Goal: Task Accomplishment & Management: Complete application form

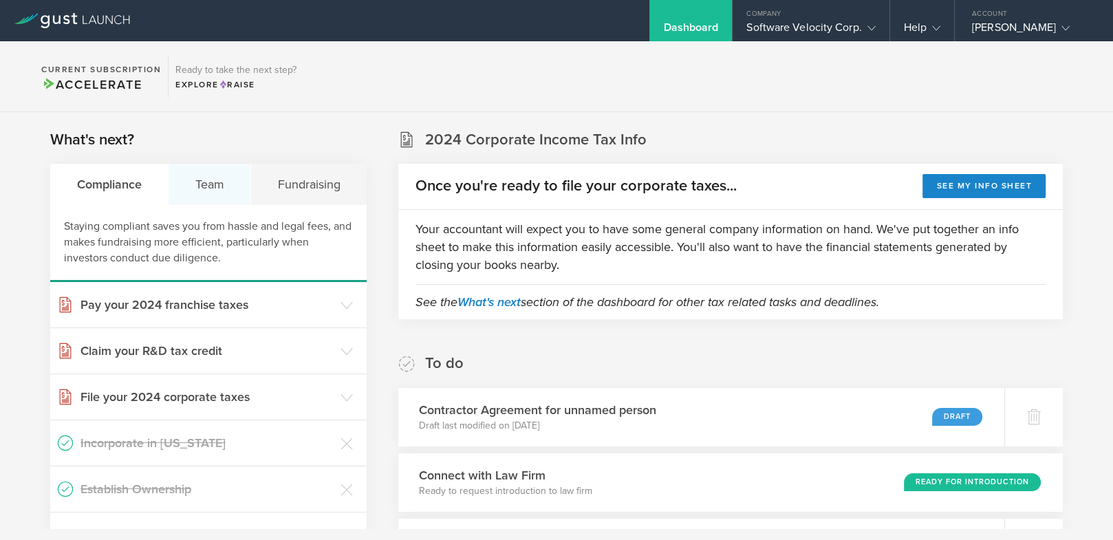
click at [208, 182] on div "Team" at bounding box center [210, 184] width 83 height 41
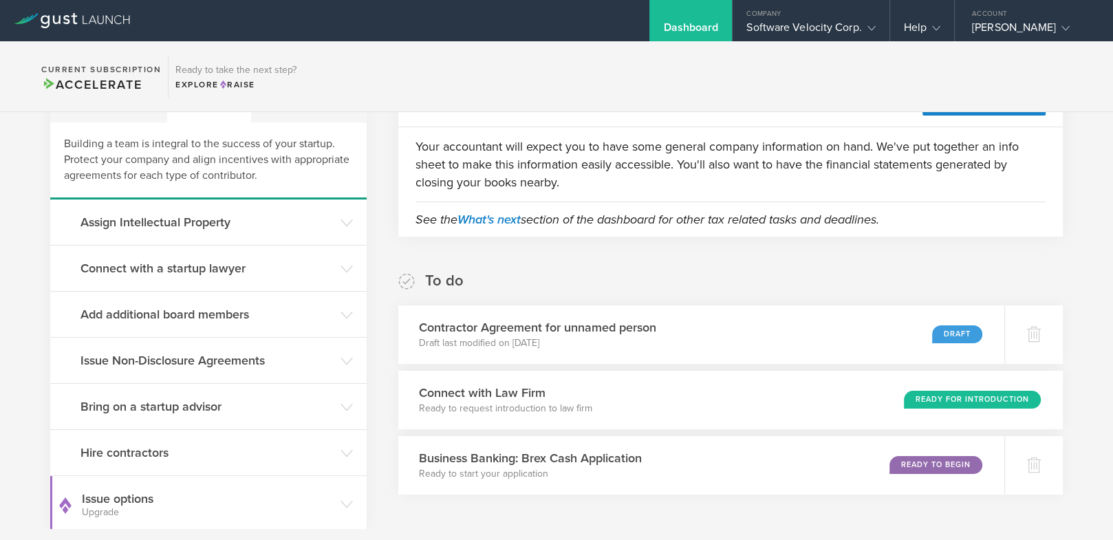
scroll to position [47, 0]
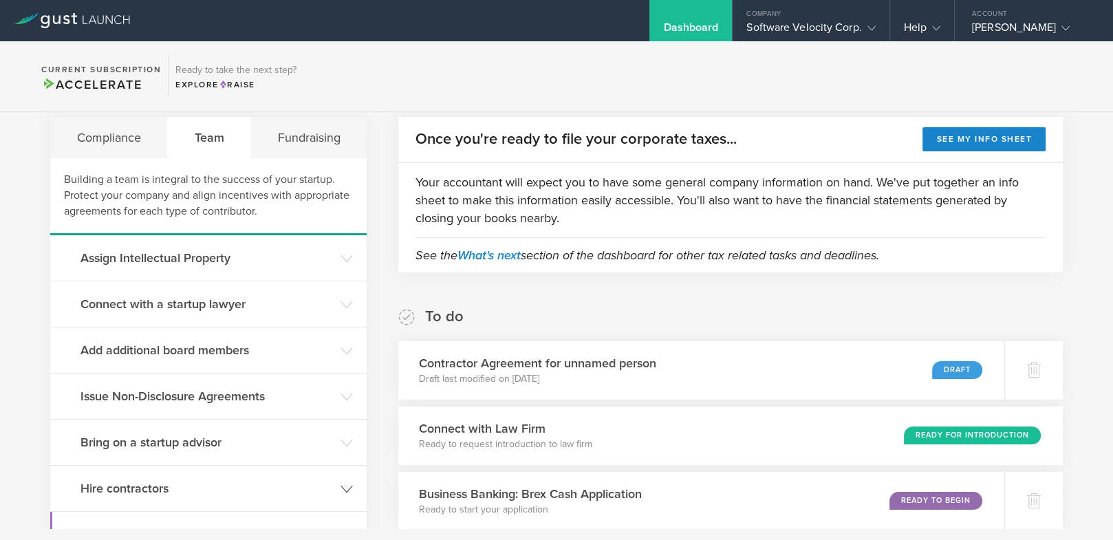
click at [341, 480] on header "Hire contractors" at bounding box center [208, 488] width 317 height 45
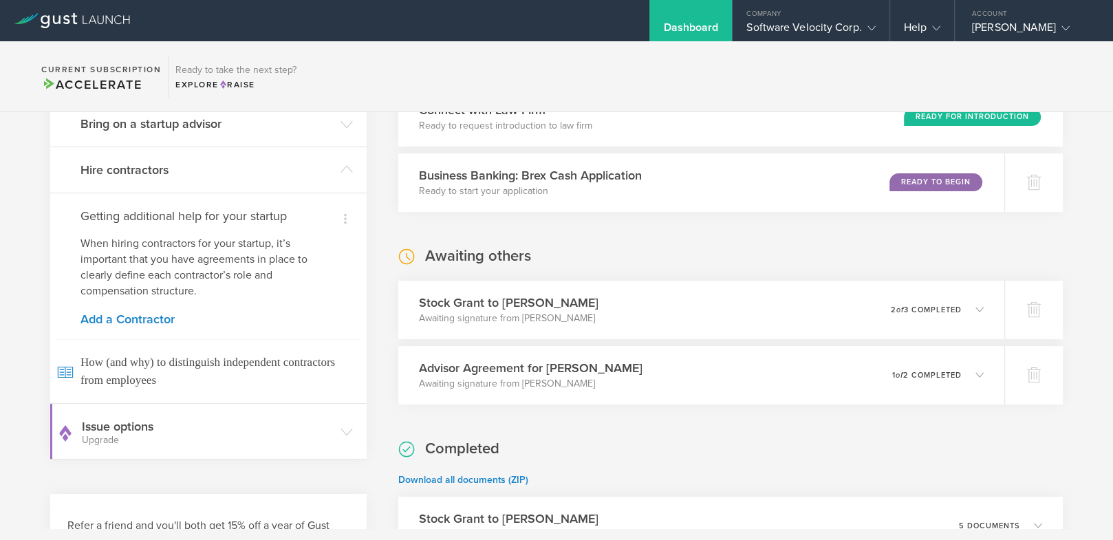
scroll to position [379, 0]
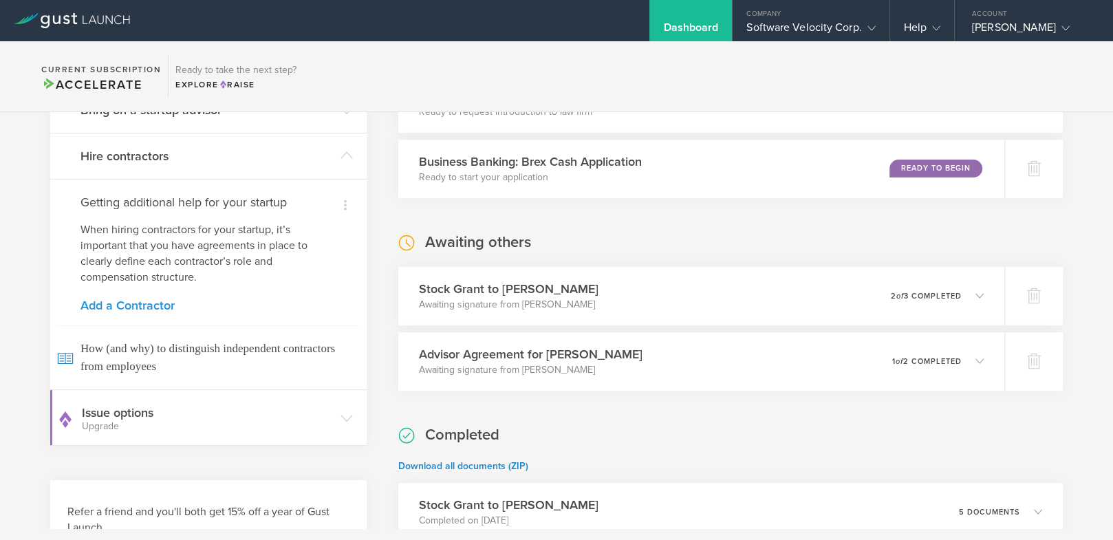
click at [138, 302] on link "Add a Contractor" at bounding box center [209, 305] width 256 height 12
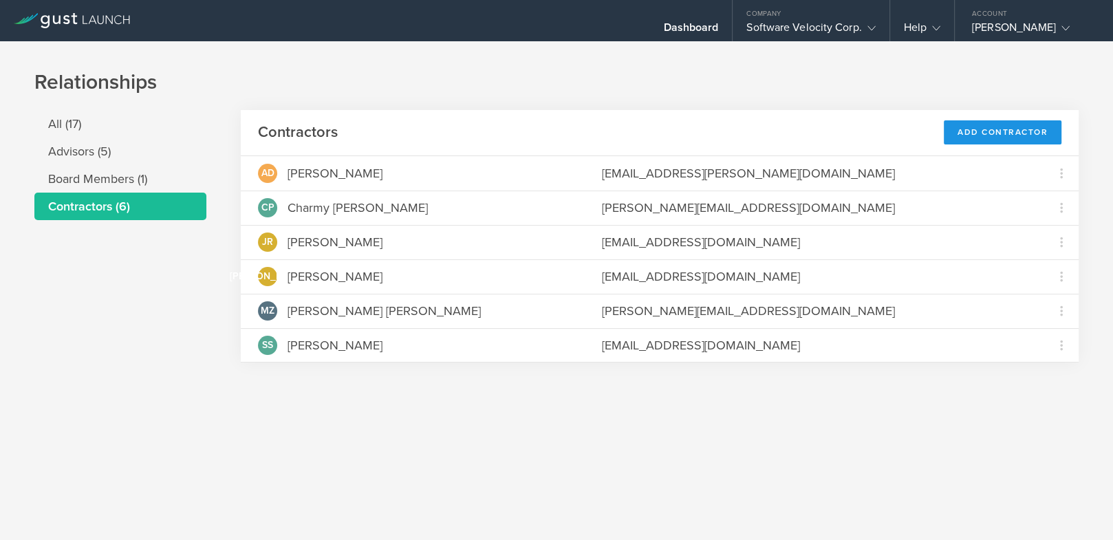
click at [1007, 132] on div "Add Contractor" at bounding box center [1003, 132] width 118 height 24
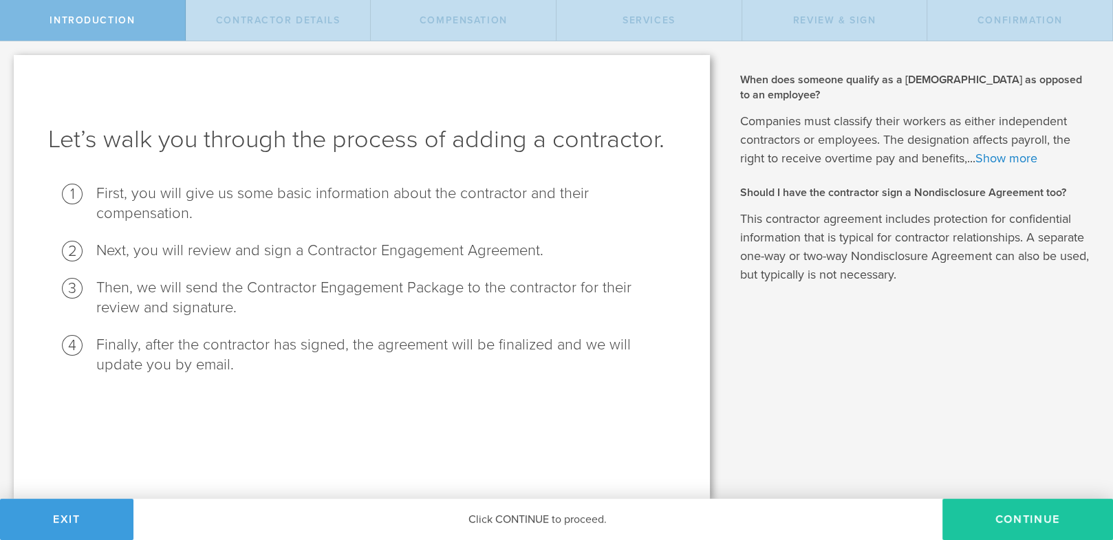
click at [1040, 519] on button "Continue" at bounding box center [1028, 519] width 171 height 41
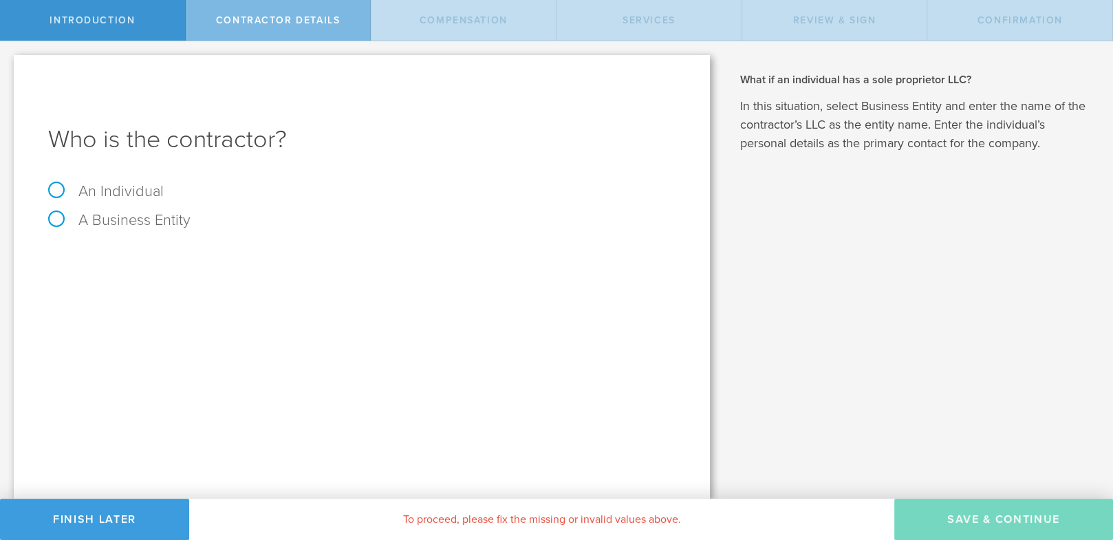
click at [59, 191] on label "An Individual" at bounding box center [106, 191] width 116 height 18
click at [9, 63] on input "An Individual" at bounding box center [4, 52] width 9 height 22
radio input "true"
click at [192, 266] on input "text" at bounding box center [413, 258] width 524 height 21
type input "Adam Woodworth"
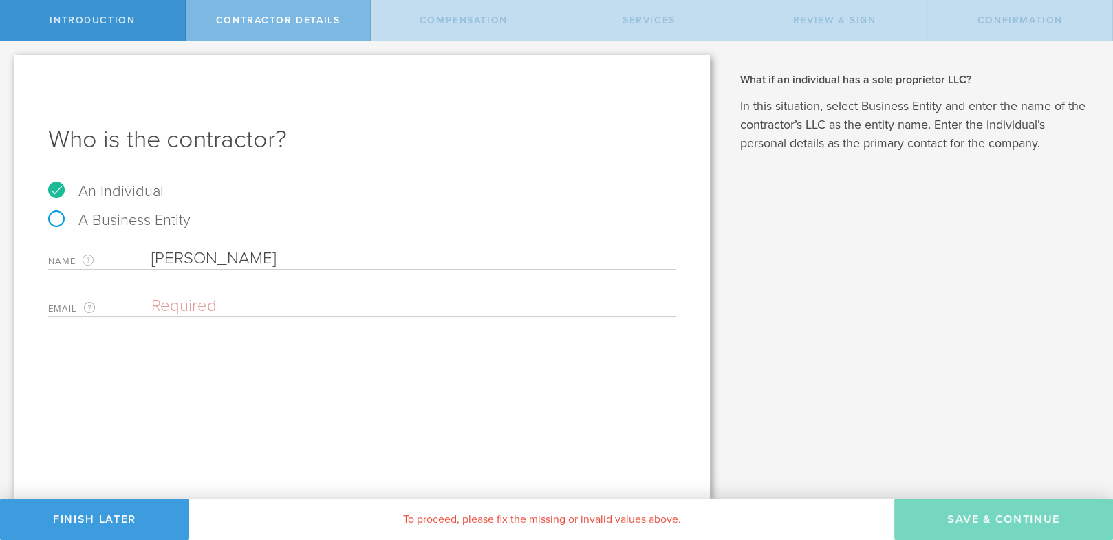
click at [200, 308] on input "email" at bounding box center [409, 306] width 517 height 21
paste input "adam@adamwoodworth.com"
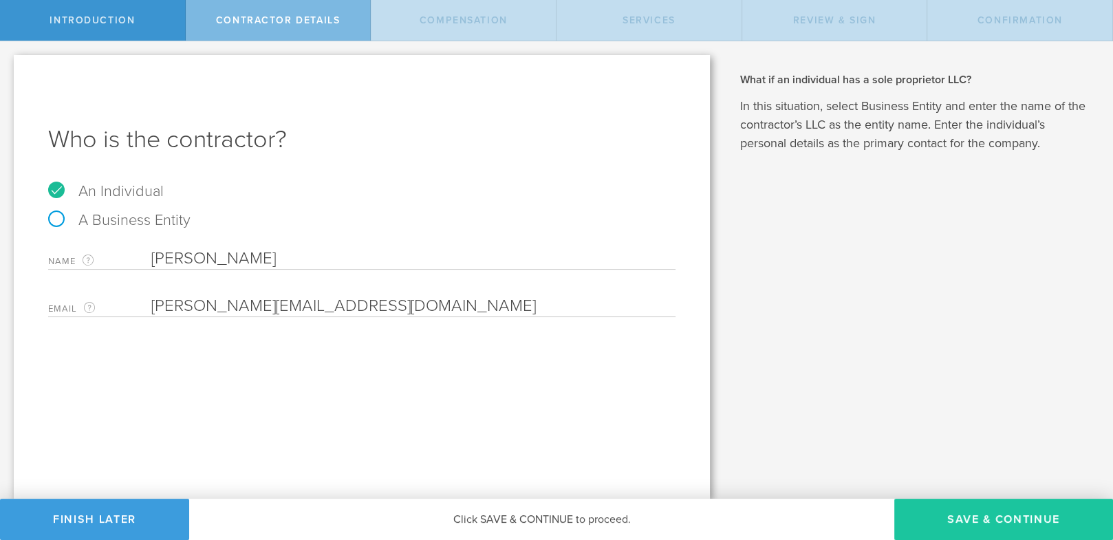
type input "adam@adamwoodworth.com"
click at [970, 514] on button "Save & Continue" at bounding box center [1003, 519] width 219 height 41
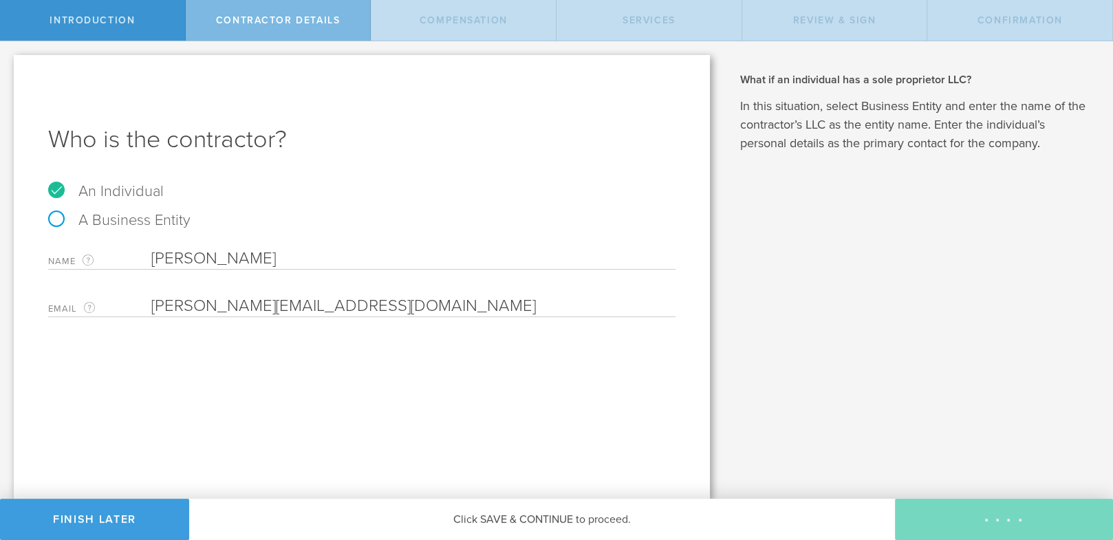
select select "none"
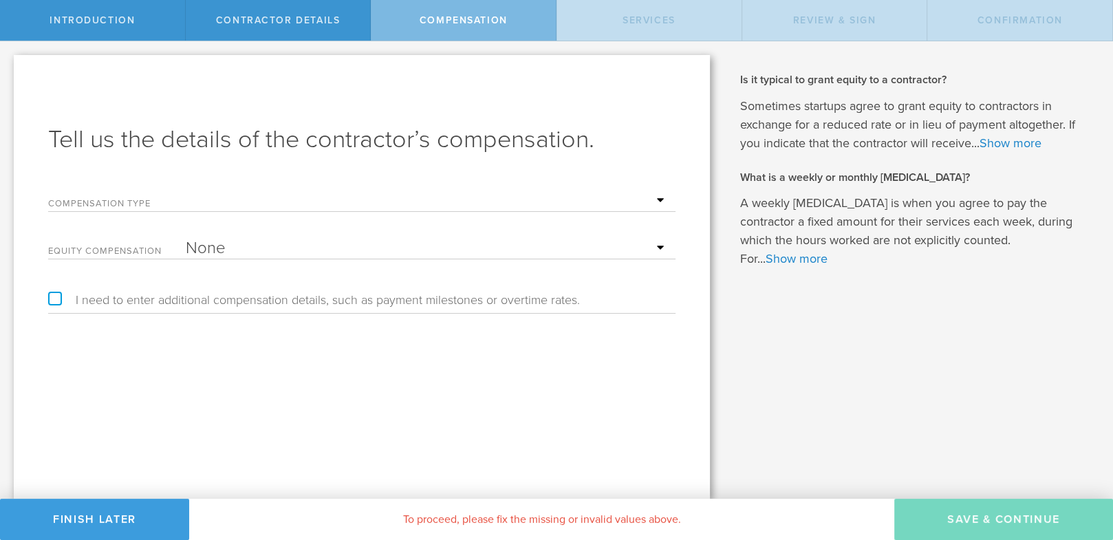
click at [661, 200] on select "Hourly Daily Weekly Retainer Monthly Retainer Project Flat Rate No cash compens…" at bounding box center [427, 201] width 483 height 21
select select "noCash"
click at [186, 191] on select "Hourly Daily Weekly Retainer Monthly Retainer Project Flat Rate No cash compens…" at bounding box center [427, 201] width 483 height 21
click at [656, 249] on select "None Stock Grant" at bounding box center [427, 248] width 483 height 21
select select "stock"
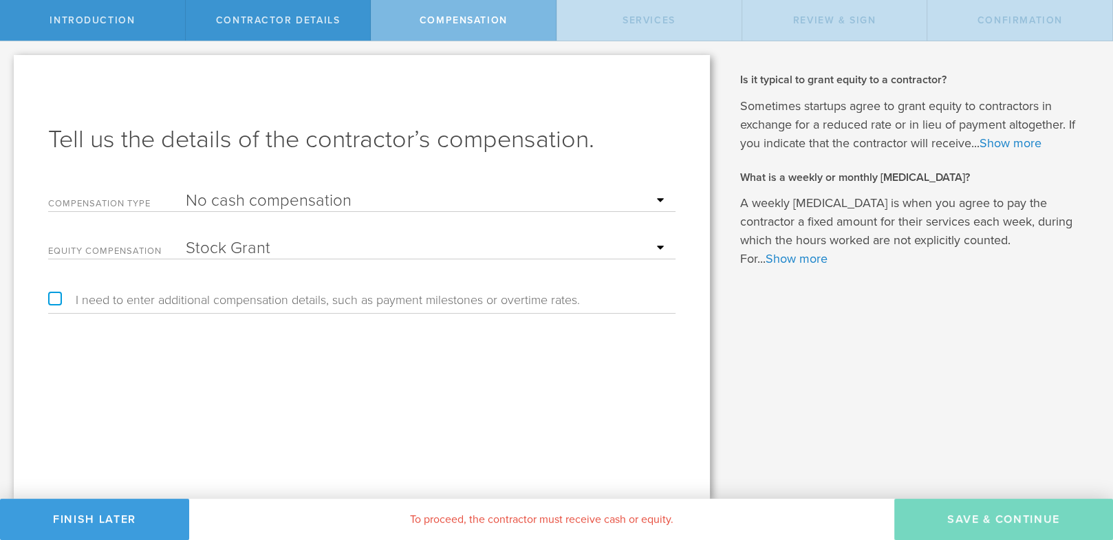
click at [186, 238] on select "None Stock Grant" at bounding box center [427, 248] width 483 height 21
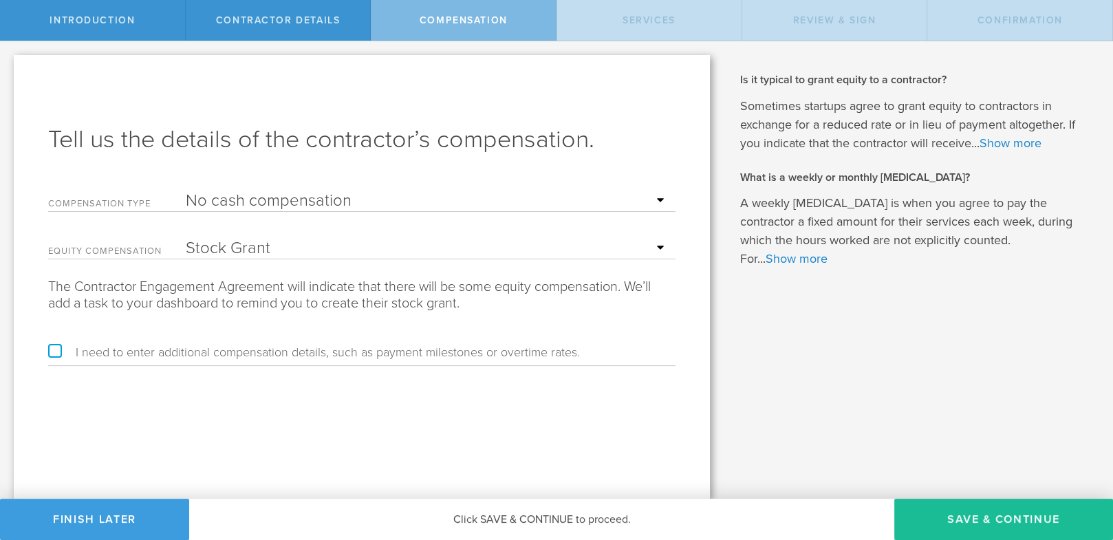
click at [54, 350] on label "I need to enter additional compensation details, such as payment milestones or …" at bounding box center [314, 352] width 532 height 12
click at [9, 63] on input "I need to enter additional compensation details, such as payment milestones or …" at bounding box center [4, 52] width 9 height 22
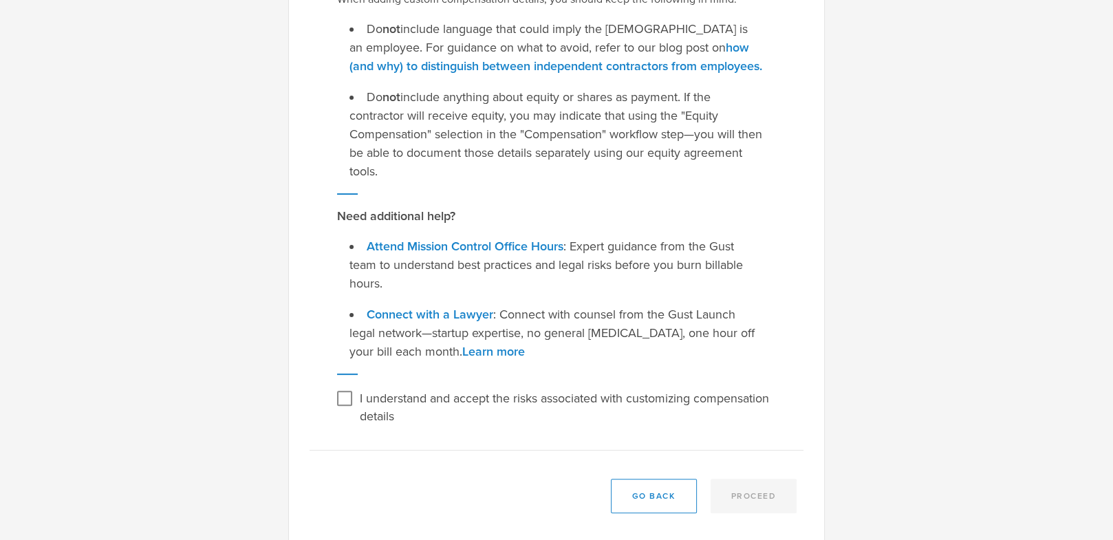
scroll to position [288, 0]
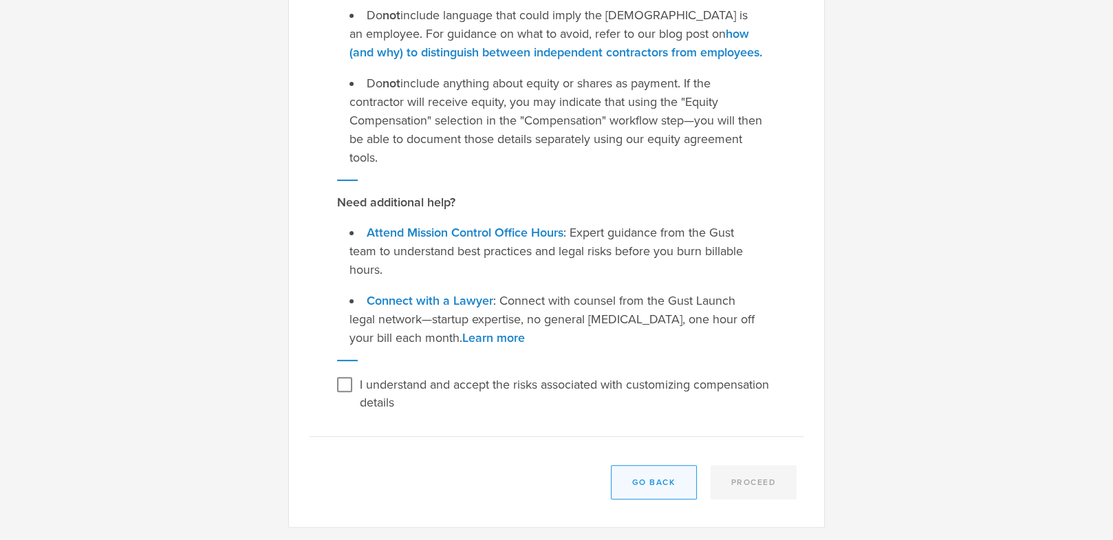
click at [647, 484] on button "Go Back" at bounding box center [654, 482] width 86 height 34
checkbox input "false"
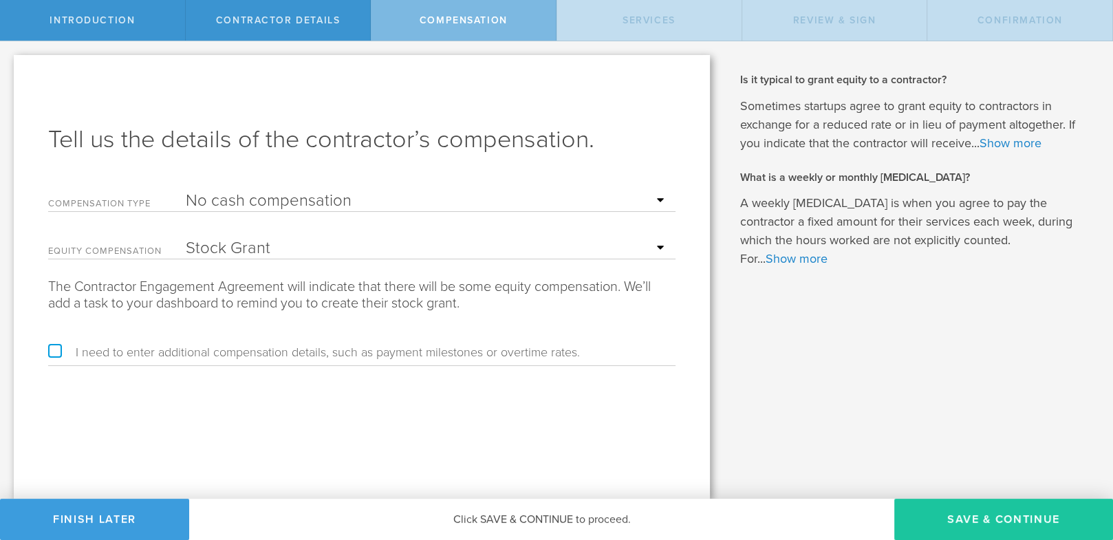
click at [977, 521] on button "Save & Continue" at bounding box center [1003, 519] width 219 height 41
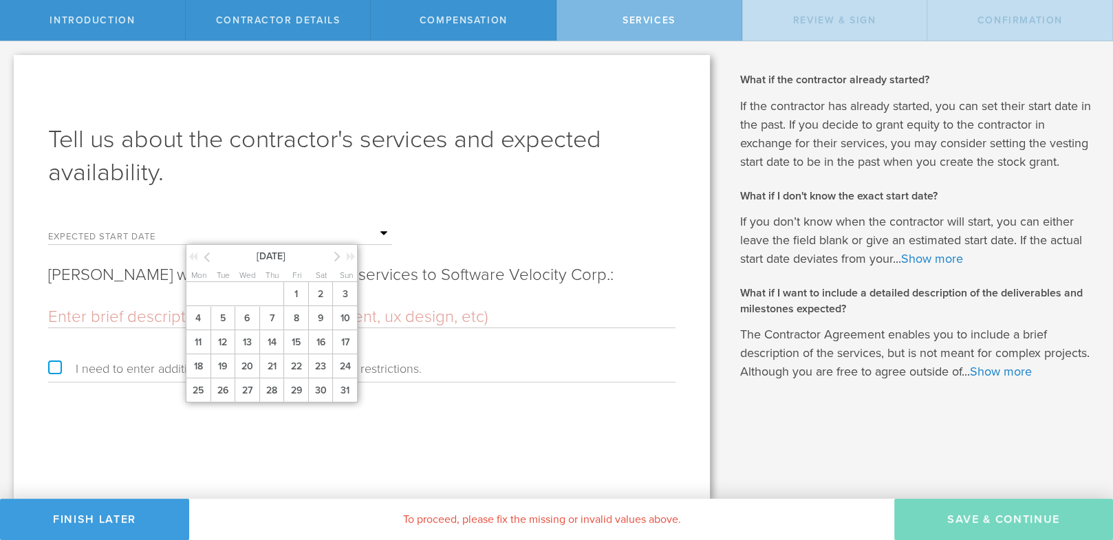
click at [383, 233] on input "text" at bounding box center [289, 234] width 206 height 21
click at [222, 387] on span "26" at bounding box center [223, 390] width 25 height 24
click at [381, 231] on input "text" at bounding box center [289, 234] width 206 height 21
click at [337, 255] on icon at bounding box center [337, 256] width 6 height 17
click at [203, 288] on span "1" at bounding box center [198, 294] width 25 height 24
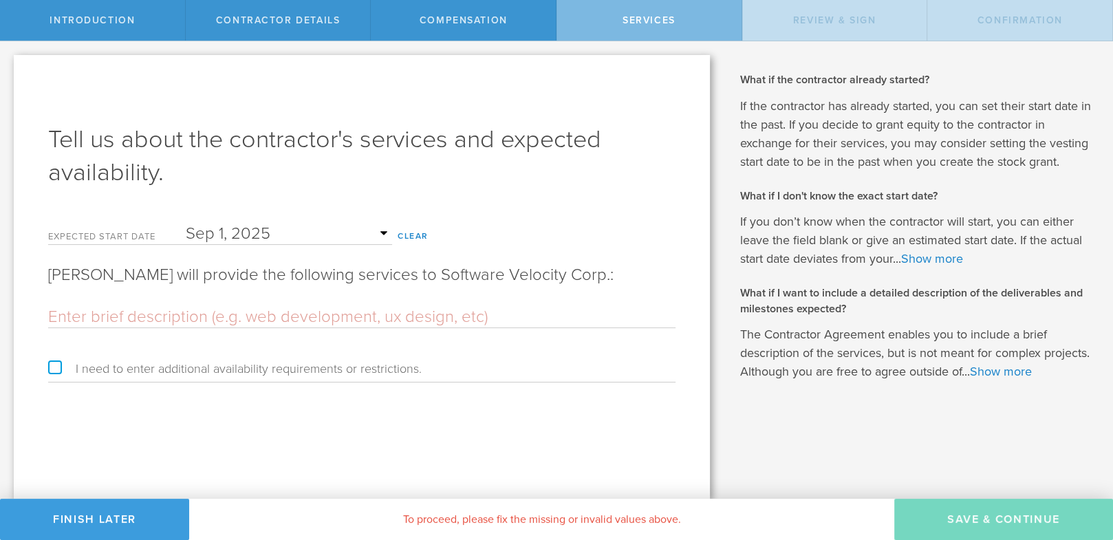
click at [77, 312] on input "text" at bounding box center [362, 317] width 628 height 21
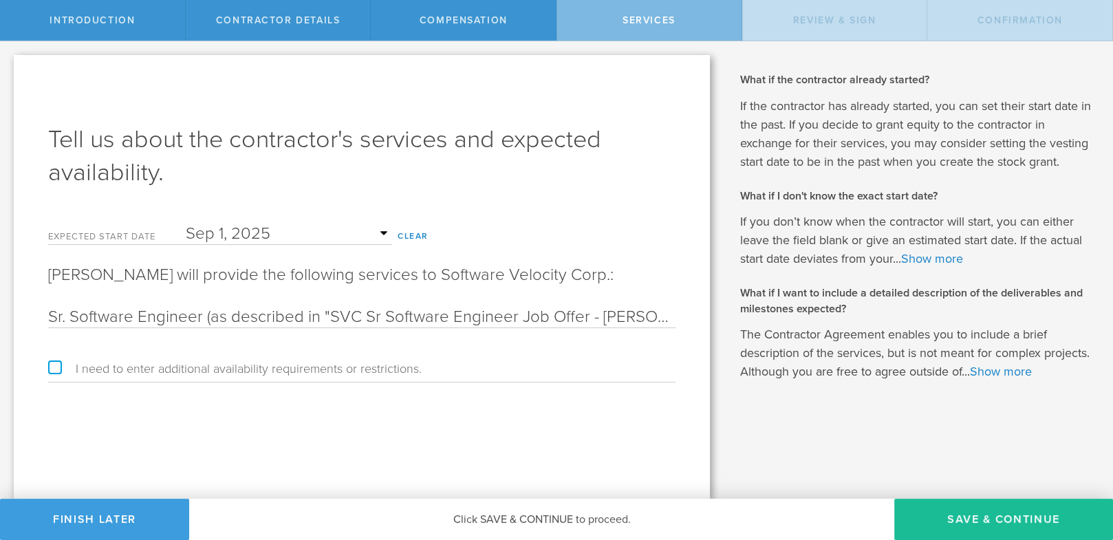
click at [601, 317] on input "Sr. Software Engineer (as described in "SVC Sr Software Engineer Job Offer - Ja…" at bounding box center [362, 317] width 628 height 21
type input "Sr. Software Engineer (as described in "SVC Sr Software Engineer Job Offer - Ad…"
click at [973, 520] on button "Save & Continue" at bounding box center [1003, 519] width 219 height 41
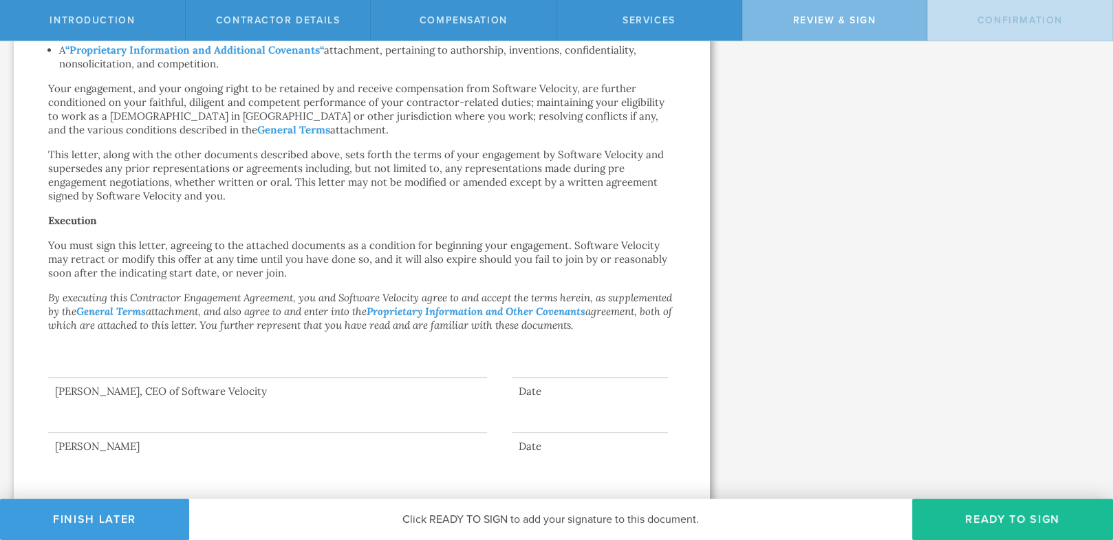
scroll to position [897, 0]
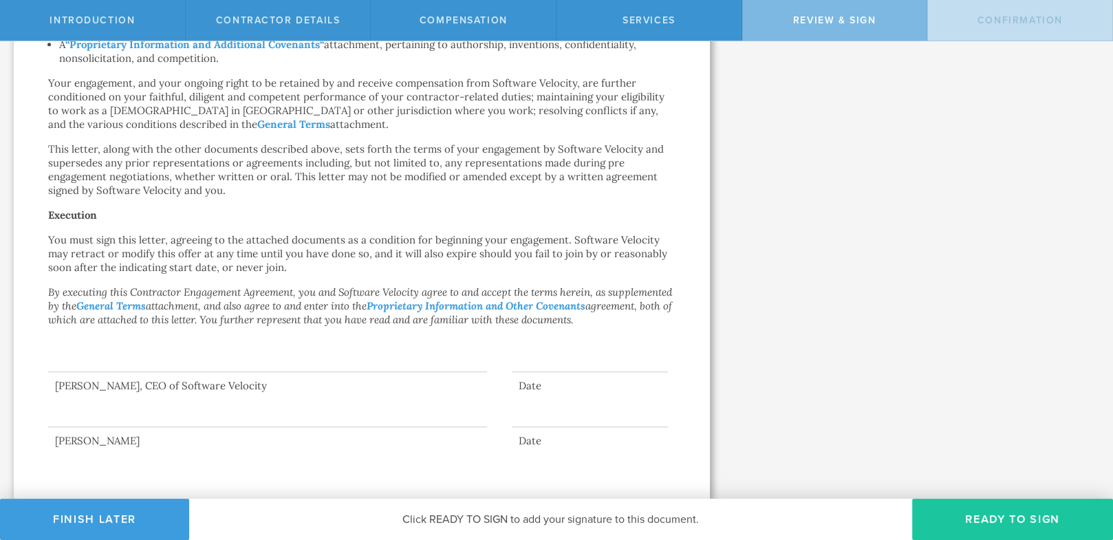
click at [996, 516] on button "Ready to Sign" at bounding box center [1012, 519] width 201 height 41
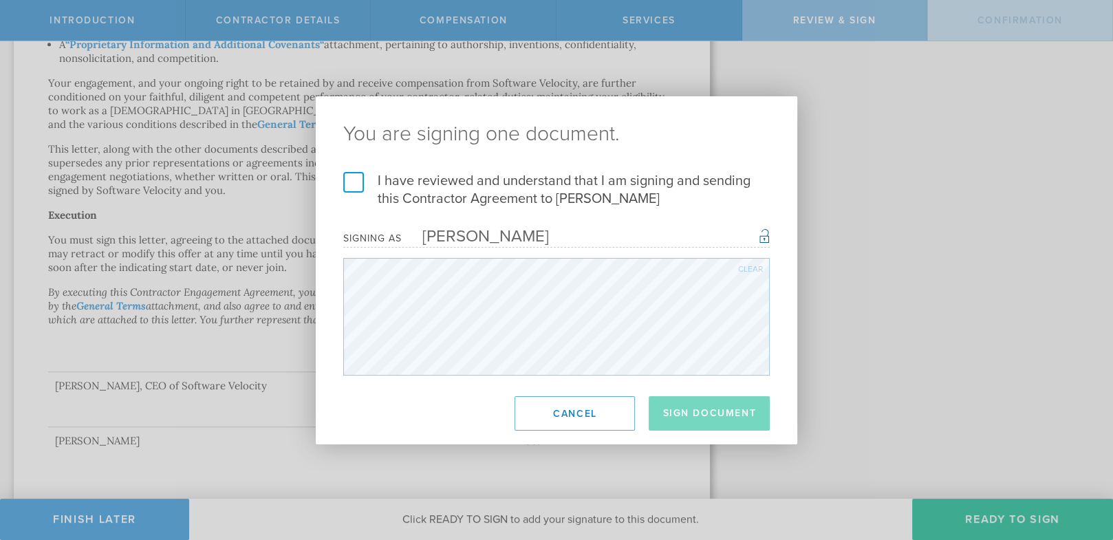
click at [352, 182] on label "I have reviewed and understand that I am signing and sending this Contractor Ag…" at bounding box center [556, 190] width 427 height 36
click at [0, 0] on input "I have reviewed and understand that I am signing and sending this Contractor Ag…" at bounding box center [0, 0] width 0 height 0
click at [684, 411] on button "Sign Document" at bounding box center [709, 413] width 121 height 34
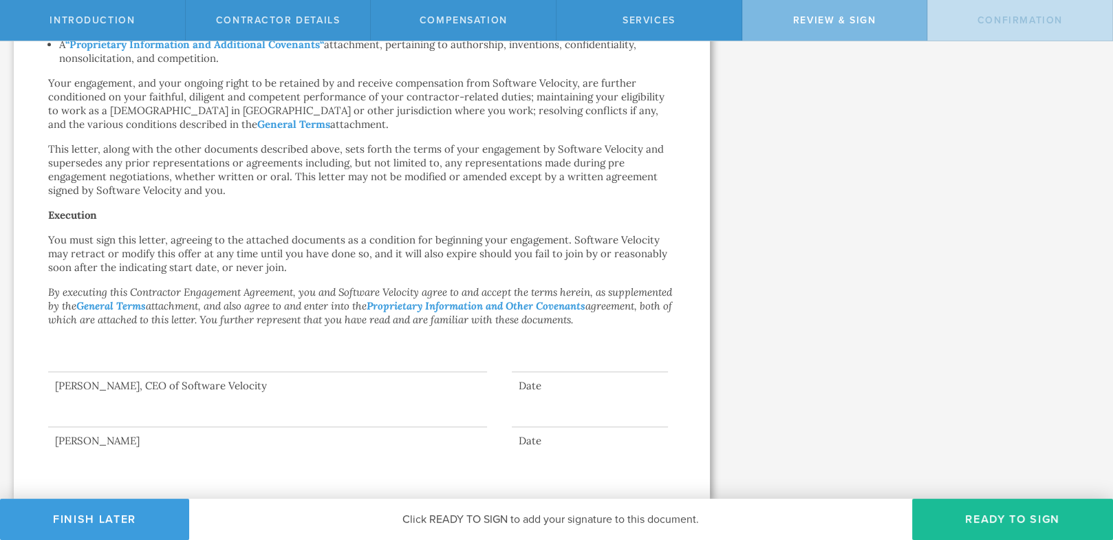
scroll to position [0, 0]
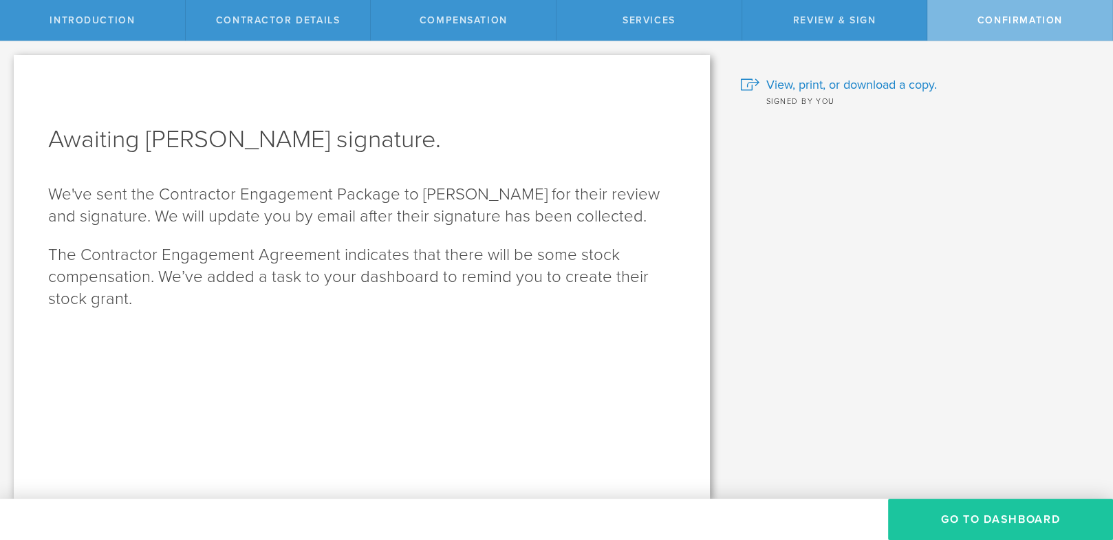
click at [1002, 519] on button "Go To Dashboard" at bounding box center [1000, 519] width 225 height 41
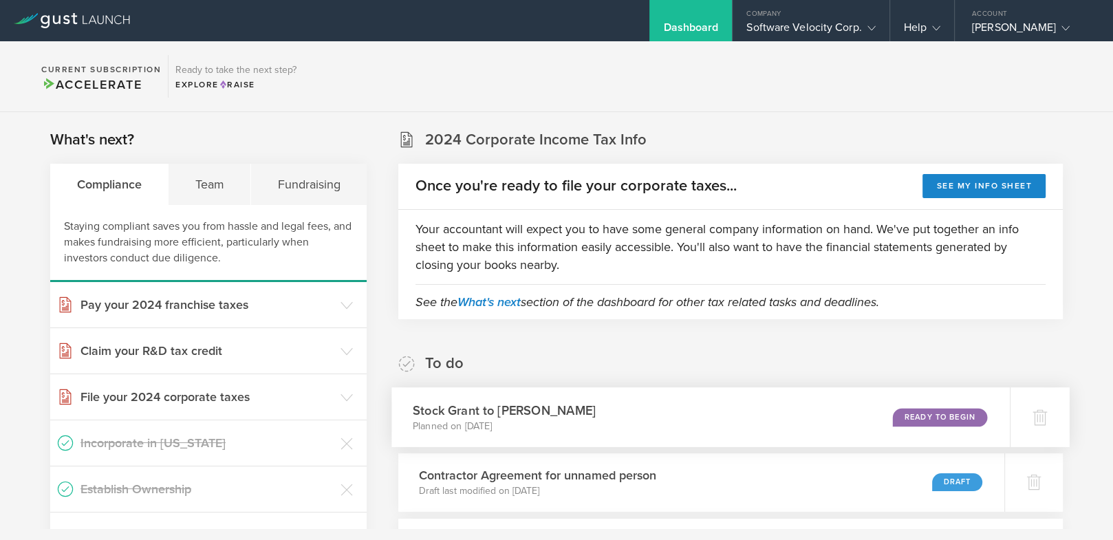
click at [930, 414] on div "Ready to Begin" at bounding box center [940, 417] width 94 height 19
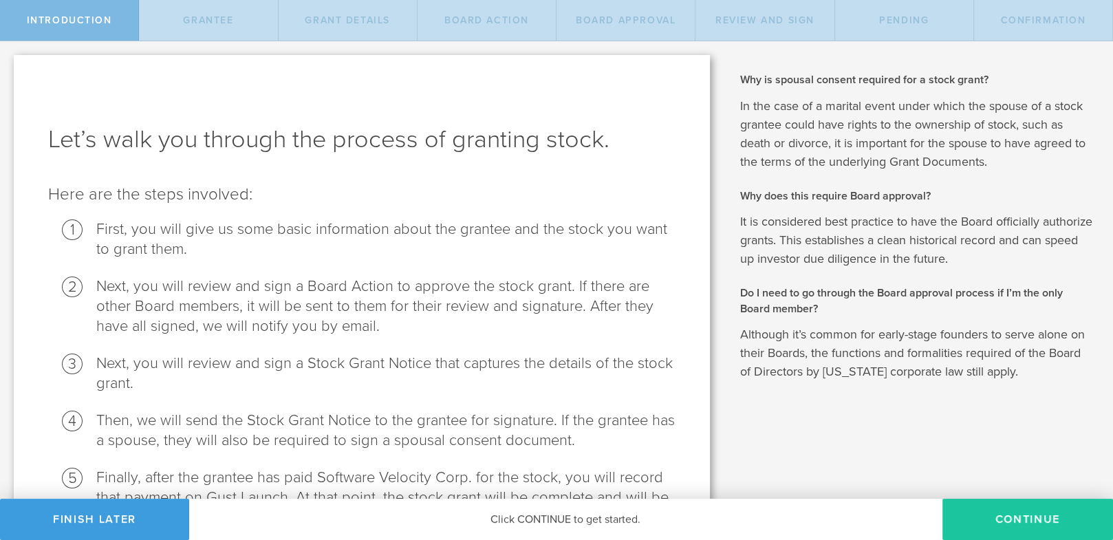
click at [1032, 519] on button "Continue" at bounding box center [1028, 519] width 171 height 41
radio input "true"
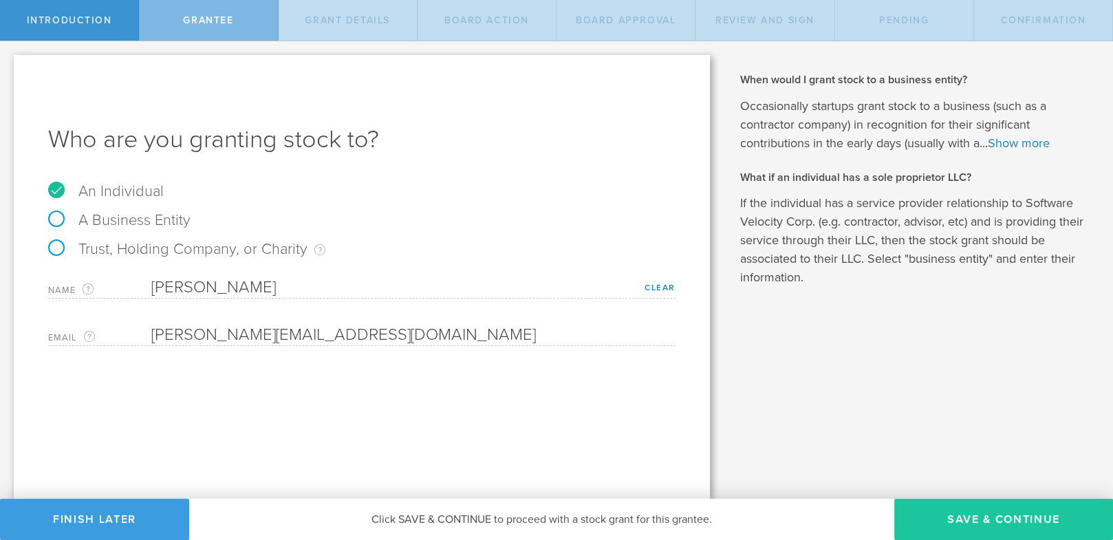
click at [1040, 522] on button "Save & Continue" at bounding box center [1003, 519] width 219 height 41
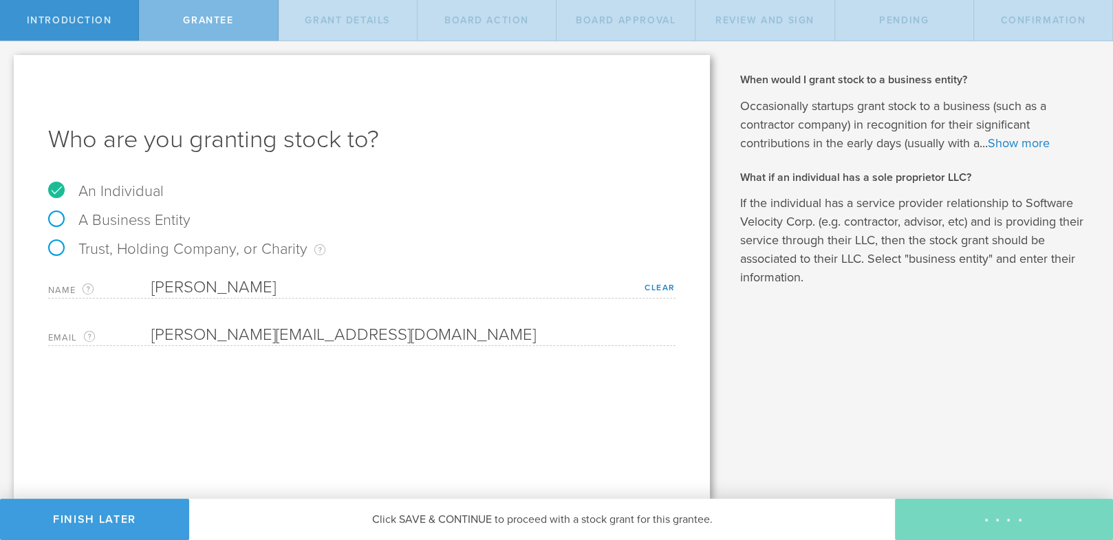
type input "48"
type input "12"
select select "none"
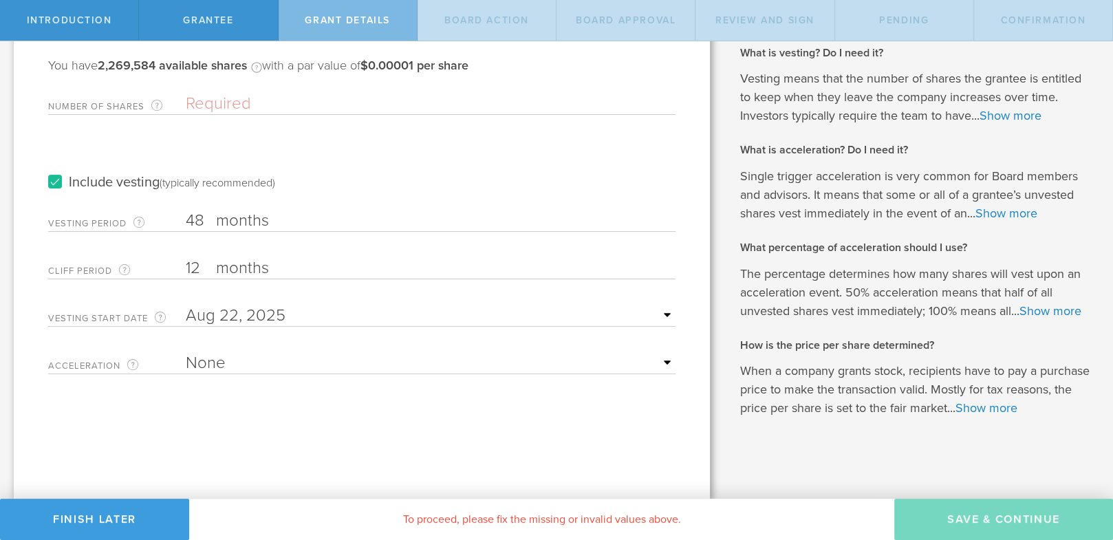
scroll to position [161, 0]
click at [201, 94] on input "Number of Shares The total amount of stock the company is granting to this reci…" at bounding box center [431, 104] width 490 height 21
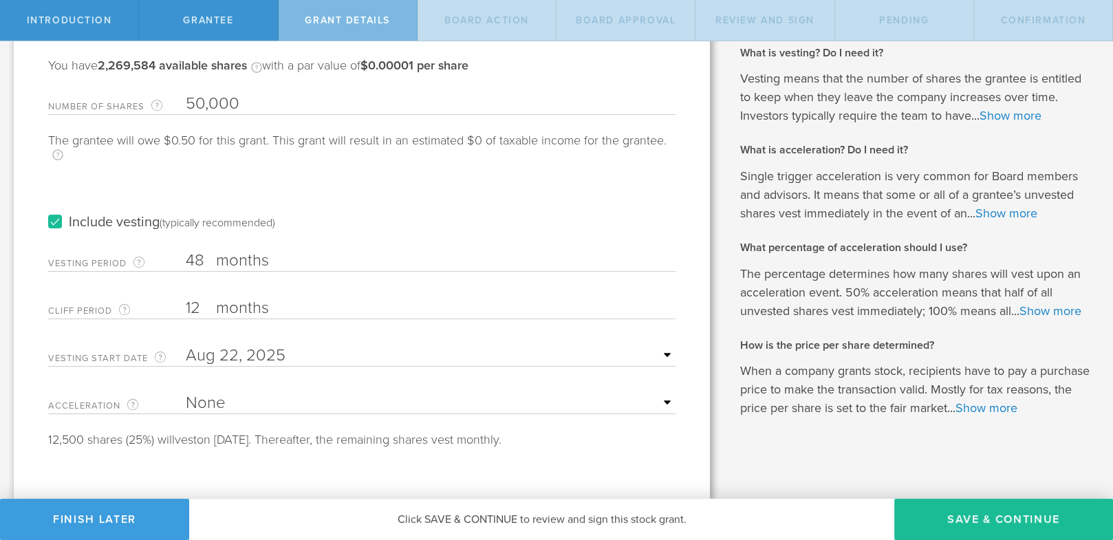
type input "50,000"
click at [195, 298] on input "12" at bounding box center [431, 308] width 490 height 21
type input "1"
type input "3"
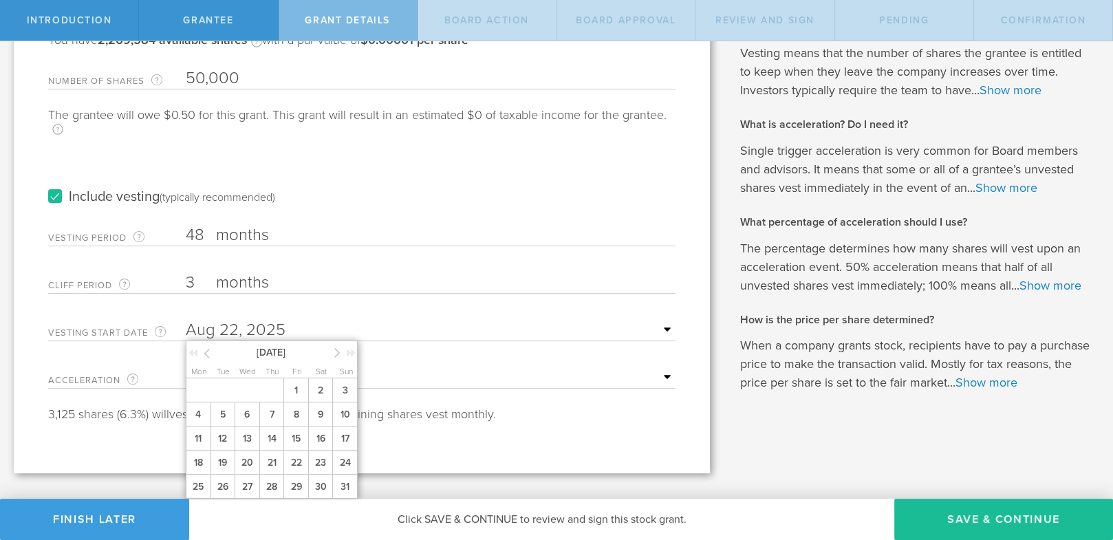
click at [656, 320] on input "text" at bounding box center [431, 330] width 490 height 21
click at [336, 344] on icon at bounding box center [337, 352] width 6 height 17
click at [201, 380] on span "1" at bounding box center [198, 390] width 25 height 24
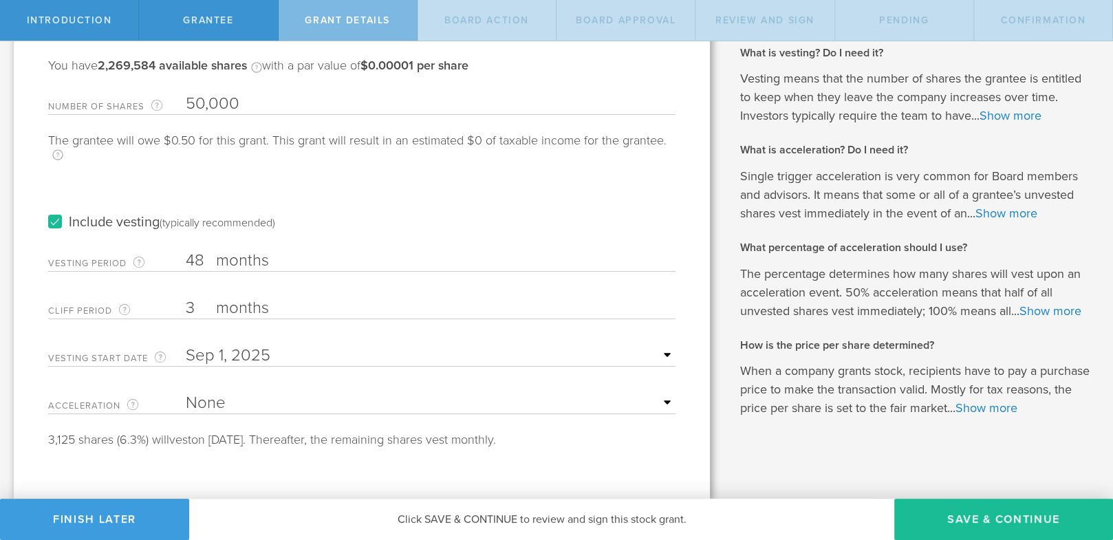
click at [659, 393] on select "None Single Trigger Double Trigger" at bounding box center [431, 403] width 490 height 21
click at [1016, 206] on link "Show more" at bounding box center [1007, 213] width 62 height 15
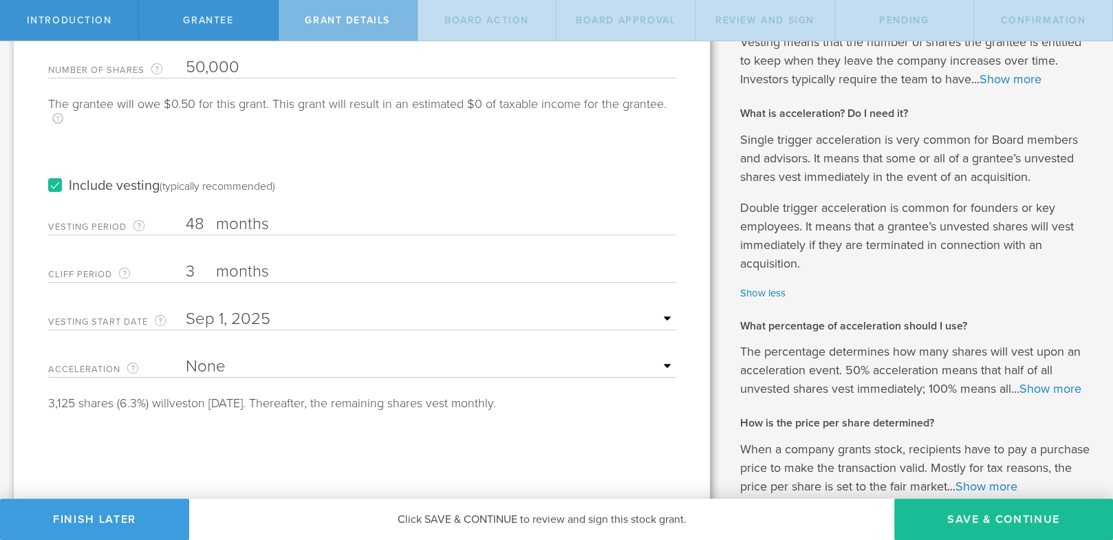
click at [659, 362] on select "None Single Trigger Double Trigger" at bounding box center [431, 366] width 490 height 21
select select "double"
click at [186, 356] on select "None Single Trigger Double Trigger" at bounding box center [431, 366] width 490 height 21
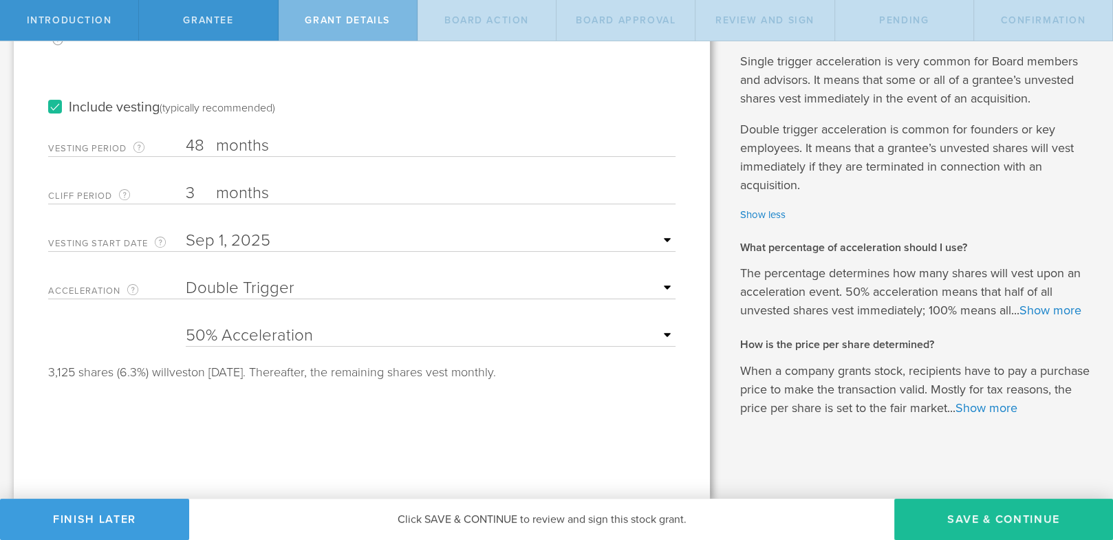
scroll to position [248, 0]
click at [1048, 316] on link "Show more" at bounding box center [1051, 310] width 62 height 15
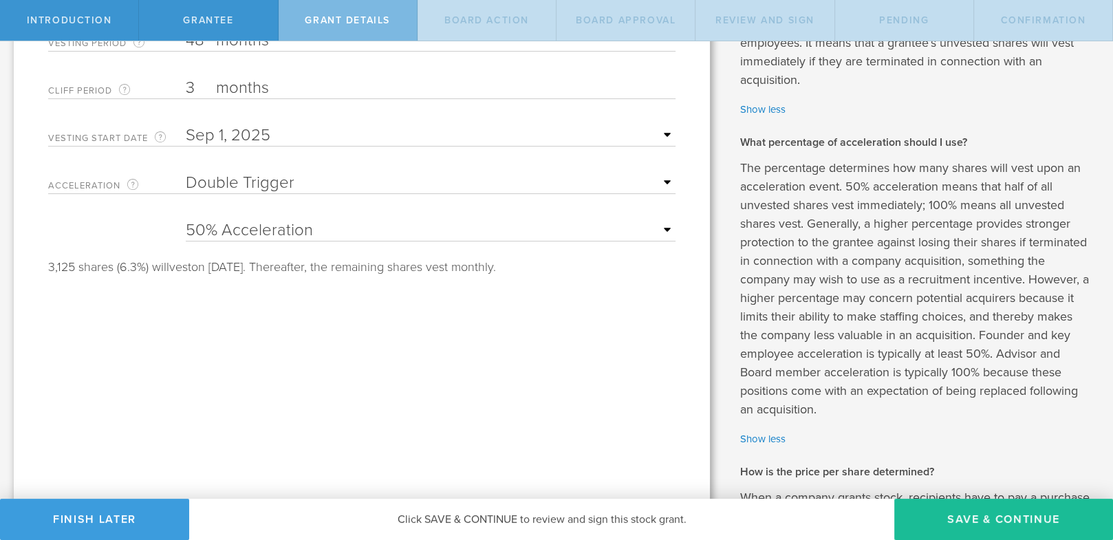
scroll to position [356, 0]
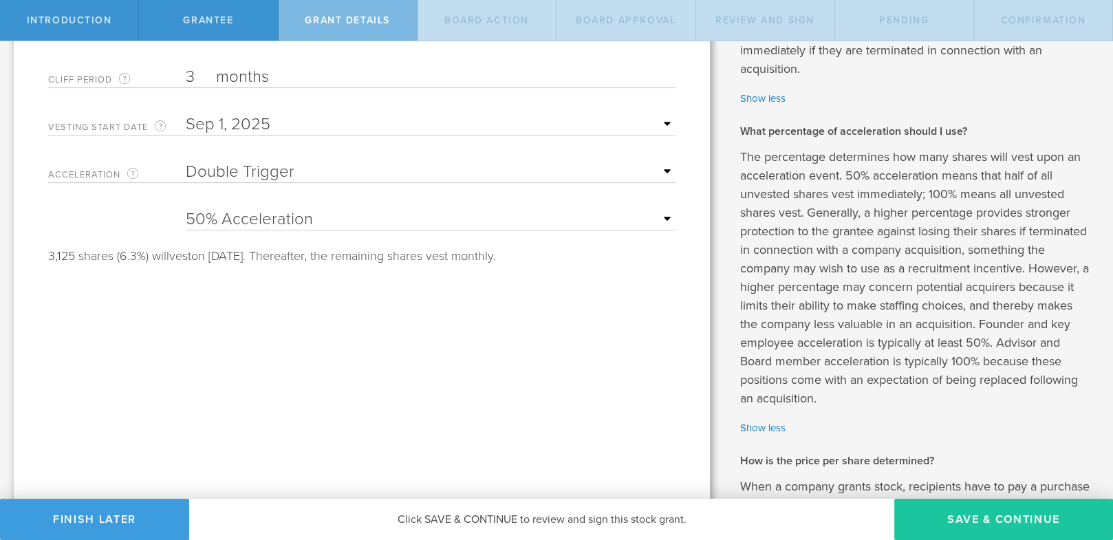
click at [972, 515] on button "Save & Continue" at bounding box center [1003, 519] width 219 height 41
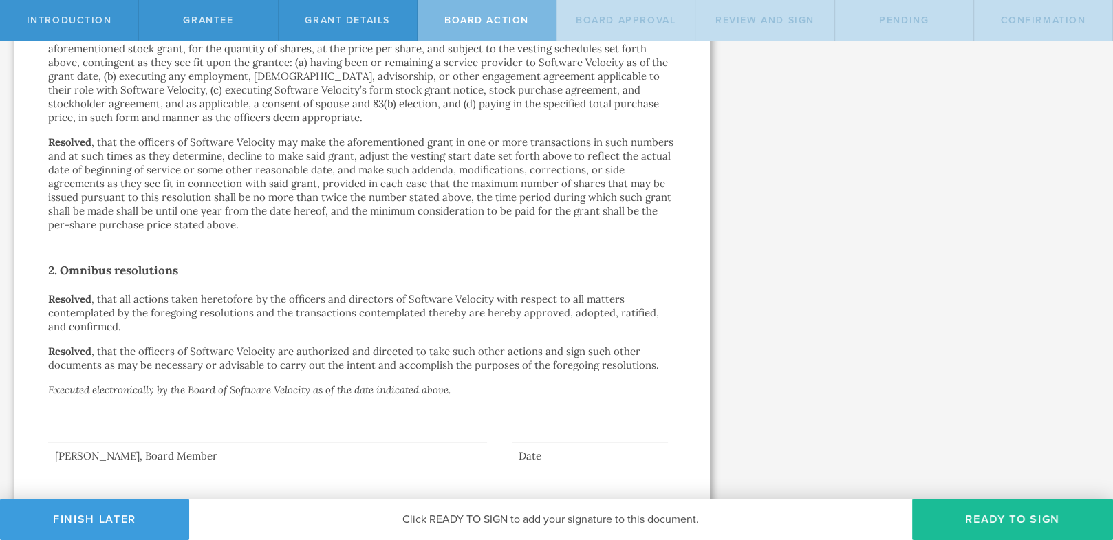
scroll to position [792, 0]
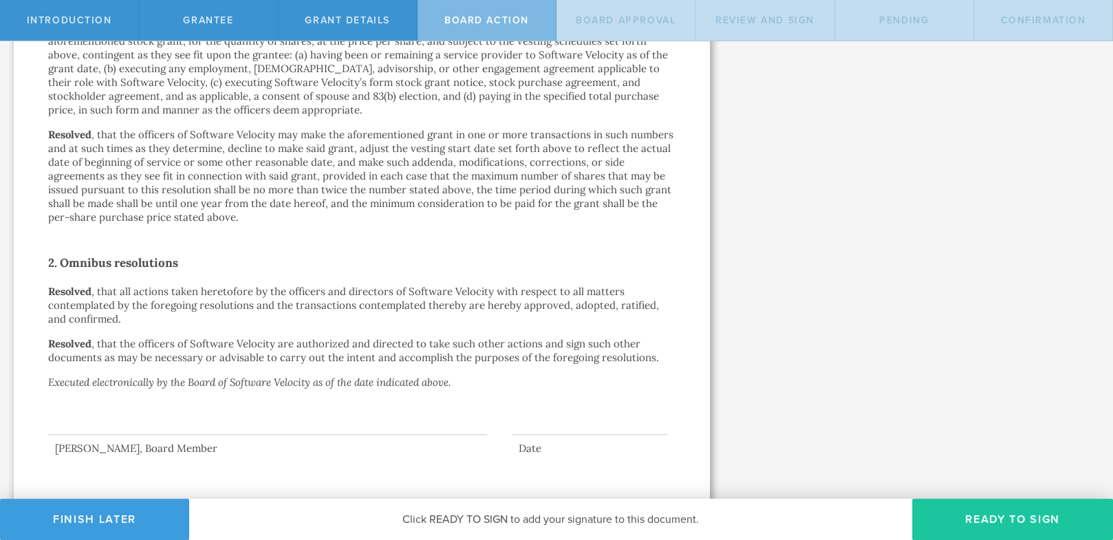
click at [992, 521] on button "Ready to Sign" at bounding box center [1012, 519] width 201 height 41
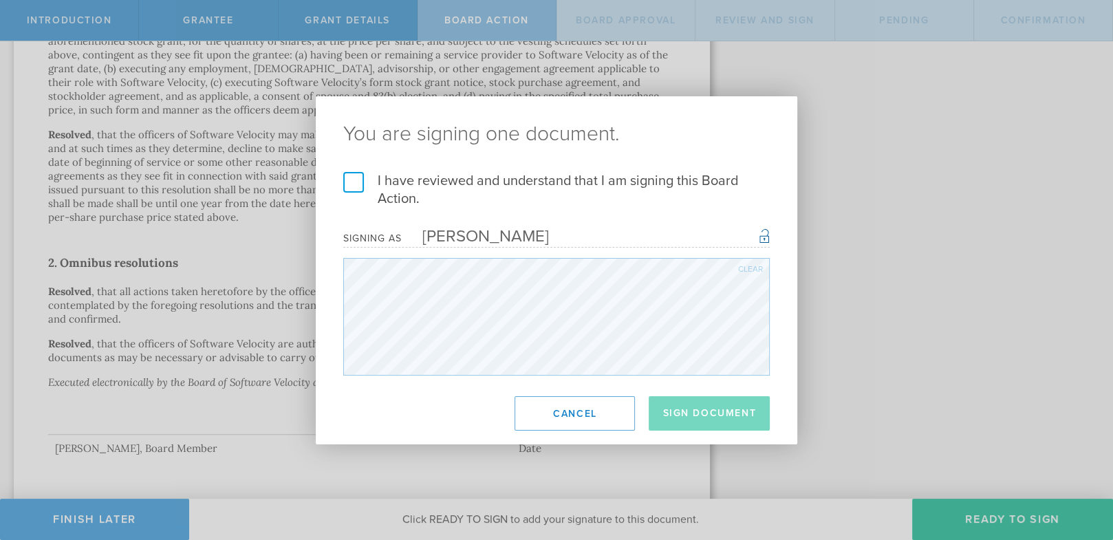
click at [354, 180] on label "I have reviewed and understand that I am signing this Board Action." at bounding box center [556, 190] width 427 height 36
click at [0, 0] on input "I have reviewed and understand that I am signing this Board Action." at bounding box center [0, 0] width 0 height 0
click at [708, 409] on button "Sign Document" at bounding box center [709, 413] width 121 height 34
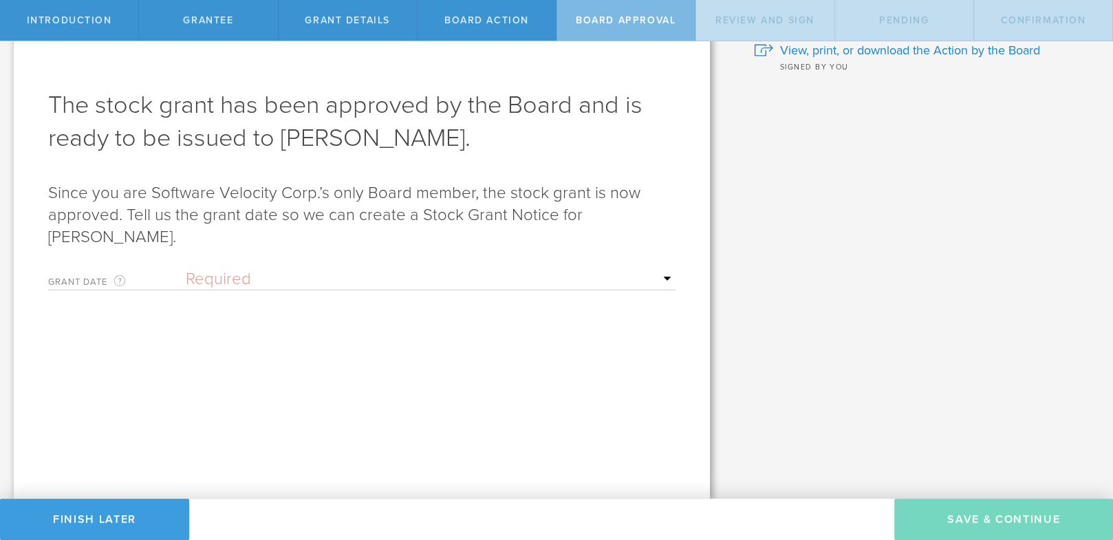
scroll to position [0, 0]
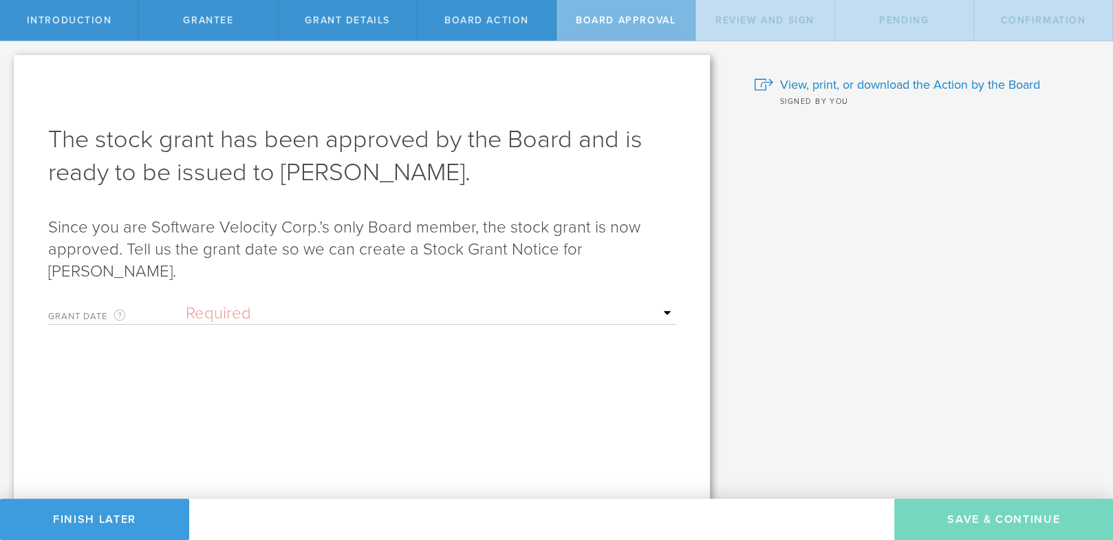
click at [524, 305] on select "Required Upon grantee's signature A specific date" at bounding box center [431, 313] width 490 height 21
select select "uponGranteeSignature"
click at [186, 303] on select "Required Upon grantee's signature A specific date" at bounding box center [431, 313] width 490 height 21
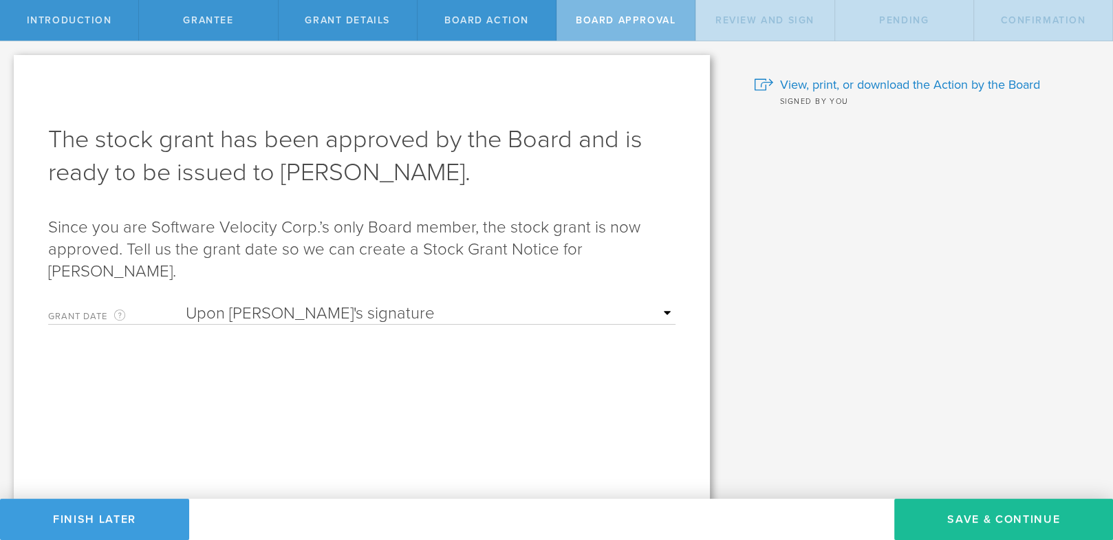
click at [640, 310] on select "Required Upon grantee's signature A specific date" at bounding box center [431, 313] width 490 height 21
click at [186, 303] on select "Required Upon grantee's signature A specific date" at bounding box center [431, 313] width 490 height 21
click at [993, 513] on button "Save & Continue" at bounding box center [1003, 519] width 219 height 41
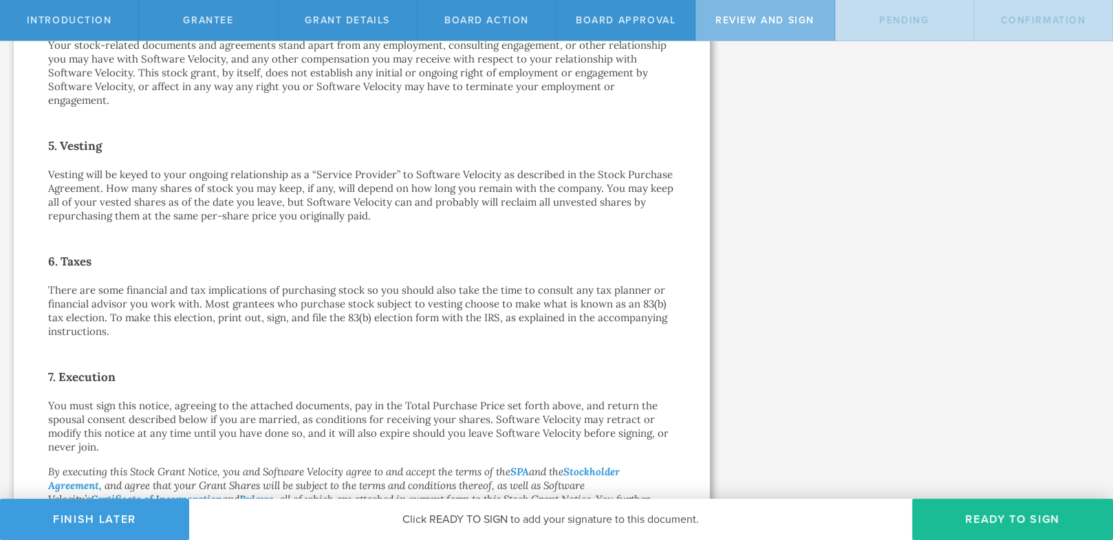
scroll to position [764, 0]
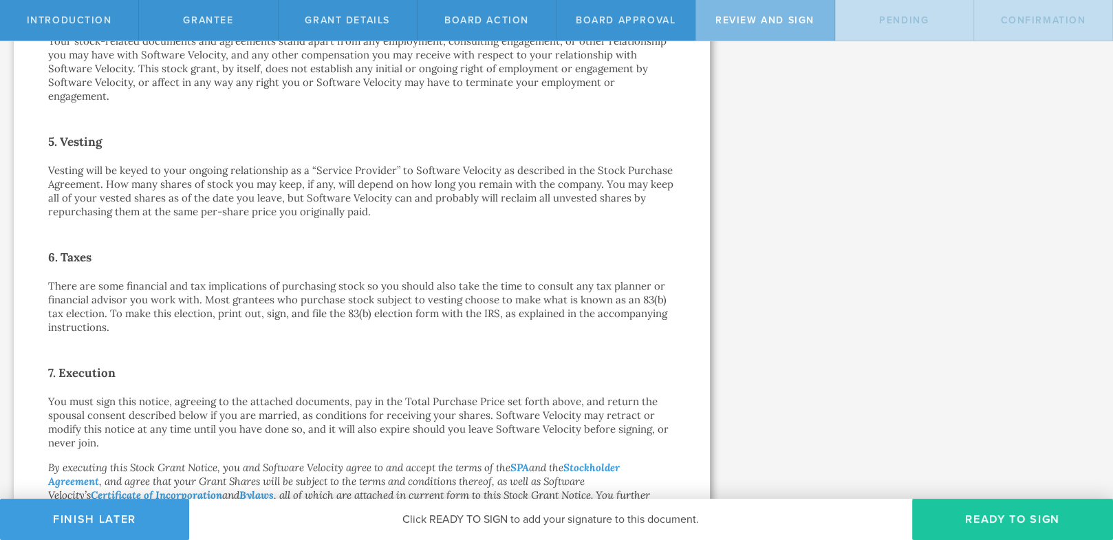
click at [1000, 517] on button "Ready to Sign" at bounding box center [1012, 519] width 201 height 41
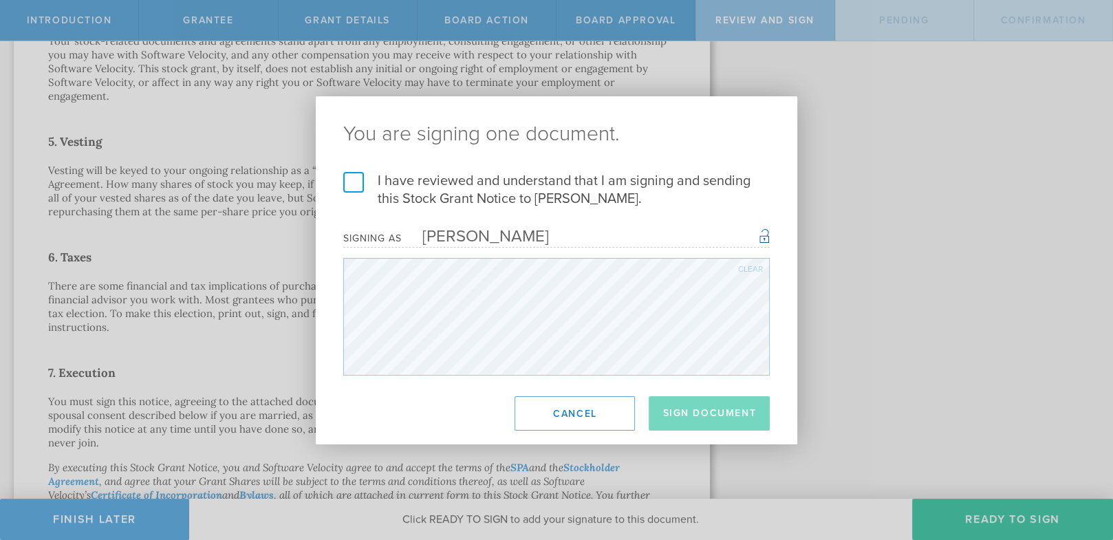
click at [358, 185] on label "I have reviewed and understand that I am signing and sending this Stock Grant N…" at bounding box center [556, 190] width 427 height 36
click at [0, 0] on input "I have reviewed and understand that I am signing and sending this Stock Grant N…" at bounding box center [0, 0] width 0 height 0
click at [716, 407] on button "Sign Document" at bounding box center [709, 413] width 121 height 34
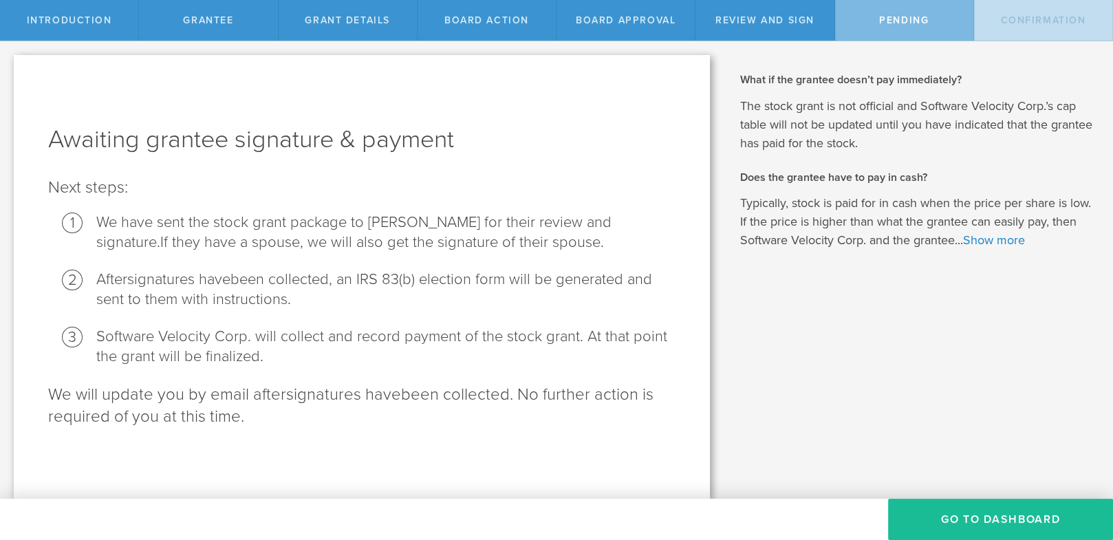
scroll to position [0, 0]
click at [983, 512] on button "Go To Dashboard" at bounding box center [1000, 519] width 225 height 41
